Goal: Check status

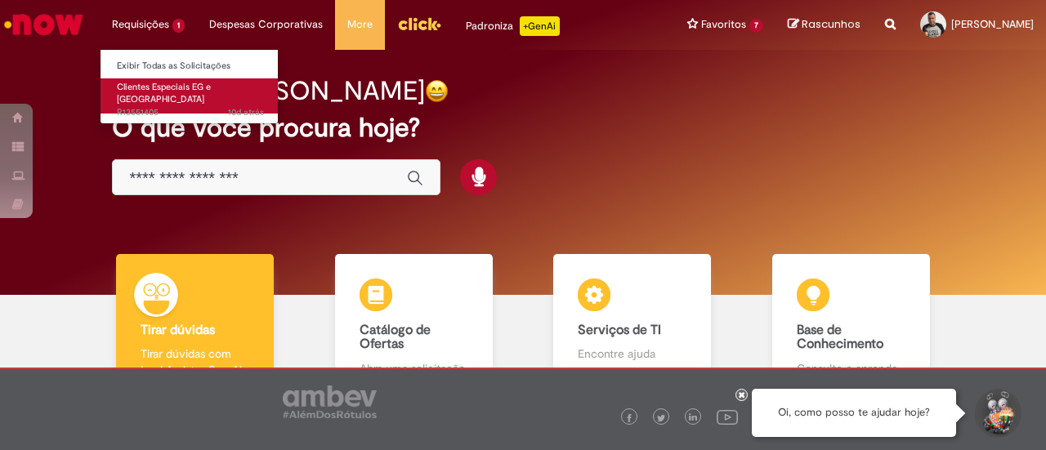
click at [152, 91] on span "Clientes Especiais EG e [GEOGRAPHIC_DATA]" at bounding box center [164, 93] width 94 height 25
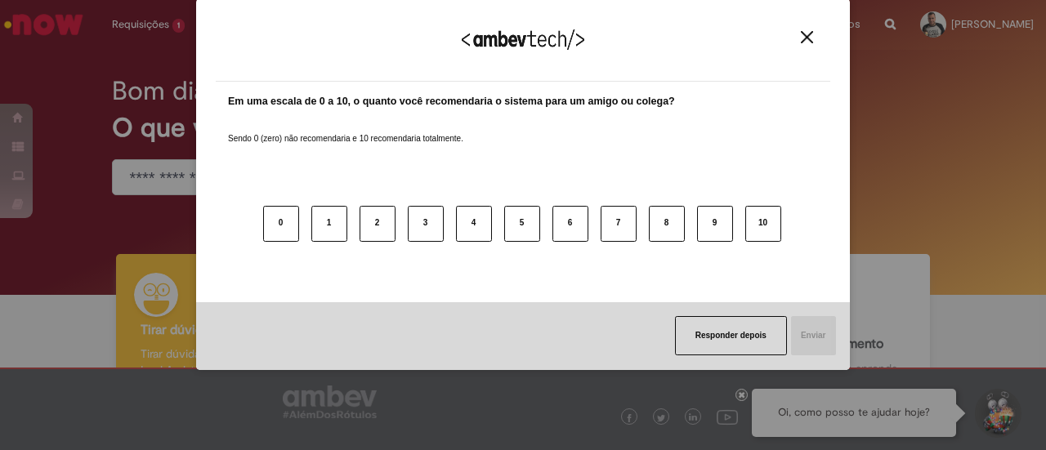
click at [802, 37] on img "Close" at bounding box center [807, 37] width 12 height 12
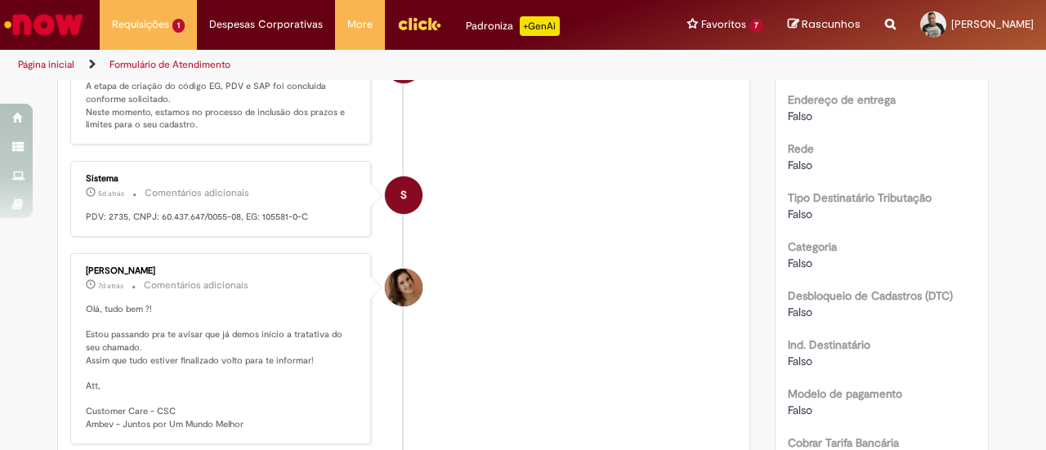
scroll to position [817, 0]
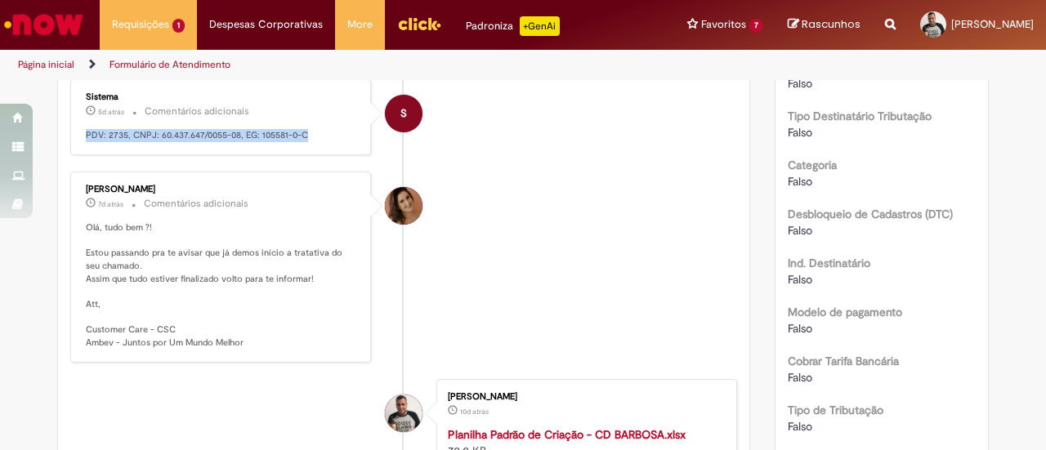
drag, startPoint x: 310, startPoint y: 112, endPoint x: 78, endPoint y: 113, distance: 232.0
click at [86, 129] on p "PDV: 2735, CNPJ: 60.437.647/0055-08, EG: 105581-0-C" at bounding box center [222, 135] width 272 height 13
copy p "PDV: 2735, CNPJ: 60.437.647/0055-08, EG: 105581-0-C"
click at [591, 277] on li "Emiliane Dias De Souza 7d atrás 7 dias atrás Comentários adicionais Olá, tudo b…" at bounding box center [403, 267] width 667 height 191
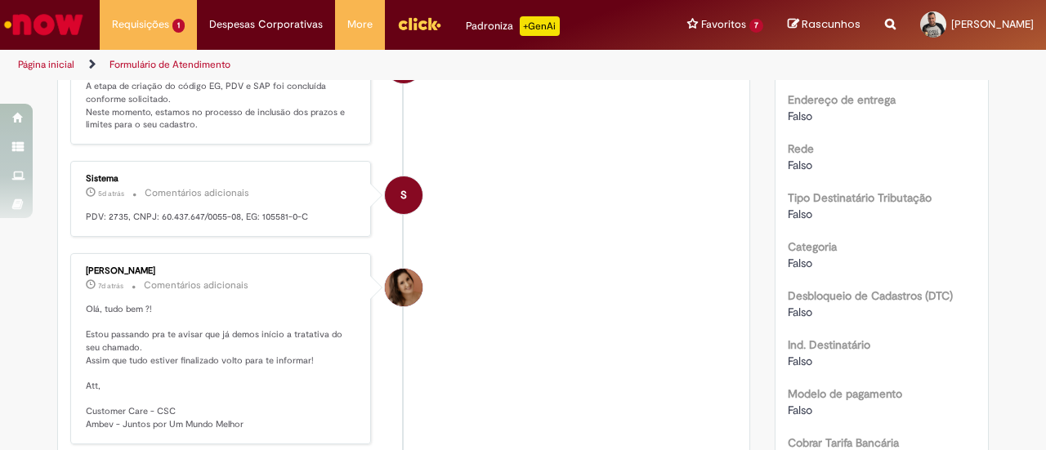
scroll to position [654, 0]
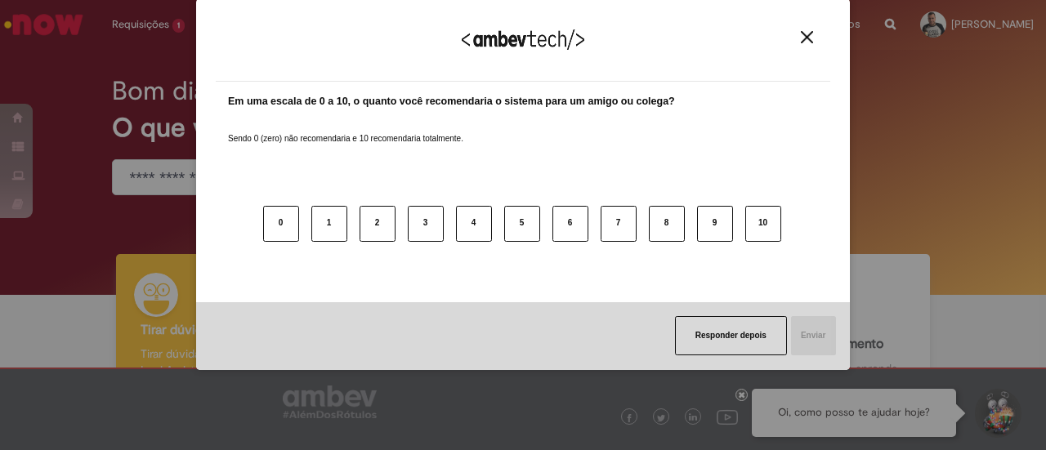
click at [811, 40] on img "Close" at bounding box center [807, 37] width 12 height 12
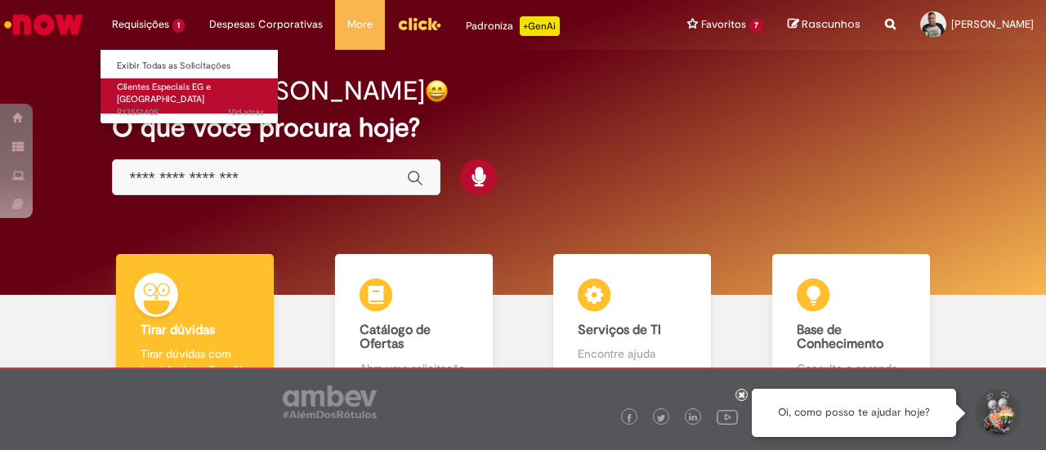
click at [140, 106] on span "10d atrás 10 dias atrás R13551405" at bounding box center [190, 112] width 147 height 13
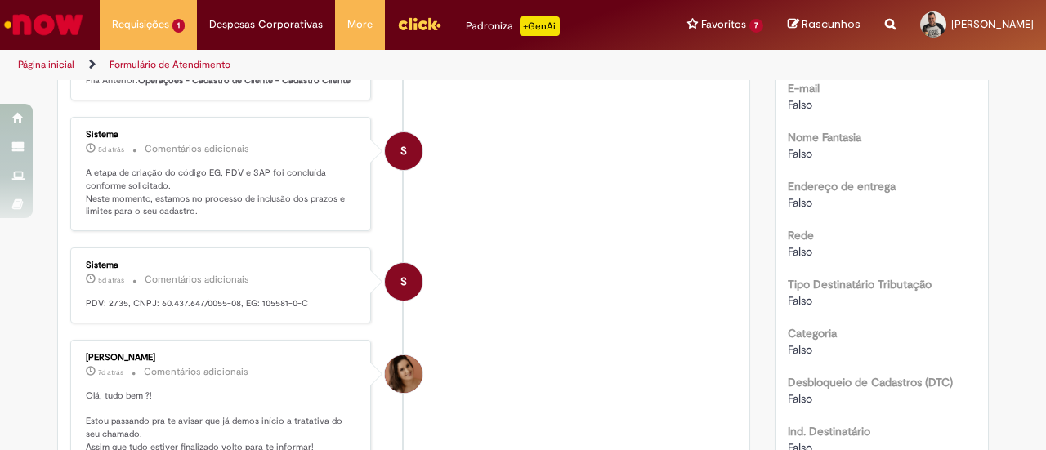
scroll to position [654, 0]
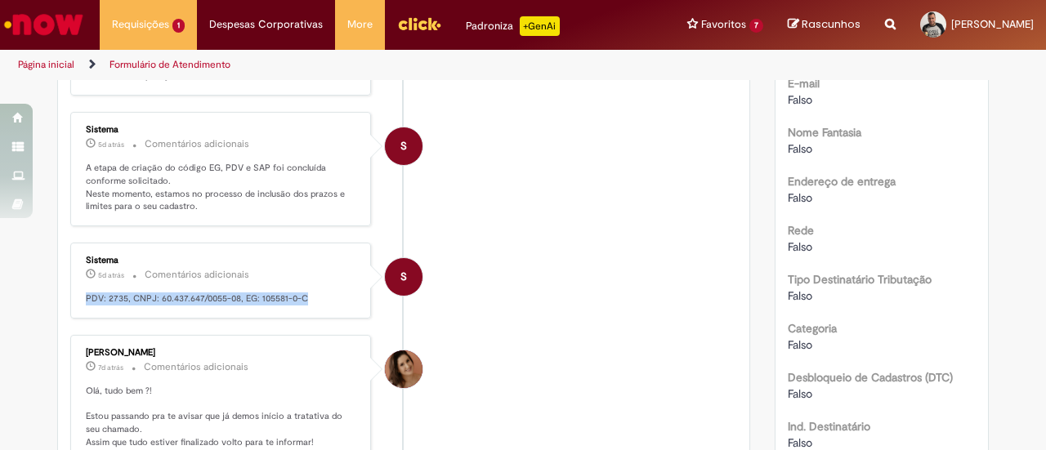
drag, startPoint x: 306, startPoint y: 277, endPoint x: 77, endPoint y: 279, distance: 228.8
click at [77, 279] on div "Sistema 5d atrás 5 dias atrás Comentários adicionais PDV: 2735, CNPJ: 60.437.64…" at bounding box center [220, 281] width 291 height 66
copy p "PDV: 2735, CNPJ: 60.437.647/0055-08, EG: 105581-0-C"
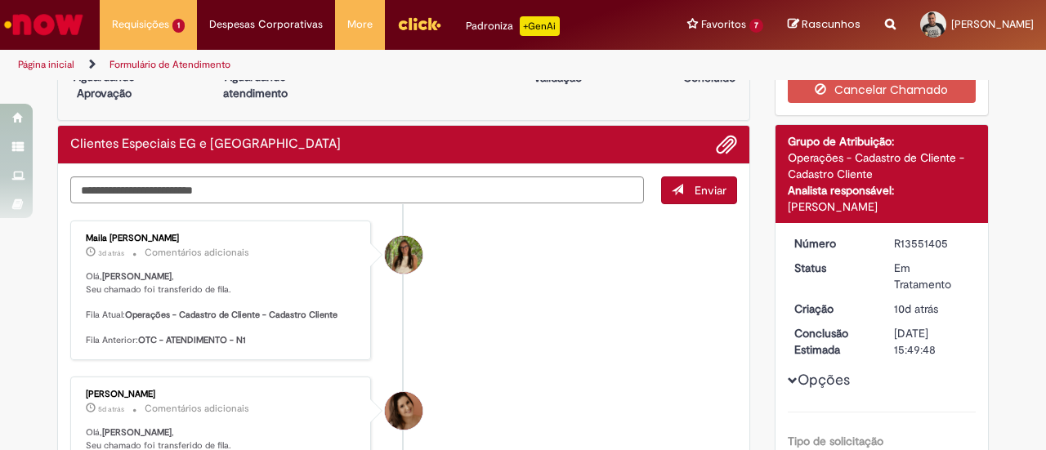
scroll to position [0, 0]
